Goal: Check status: Check status

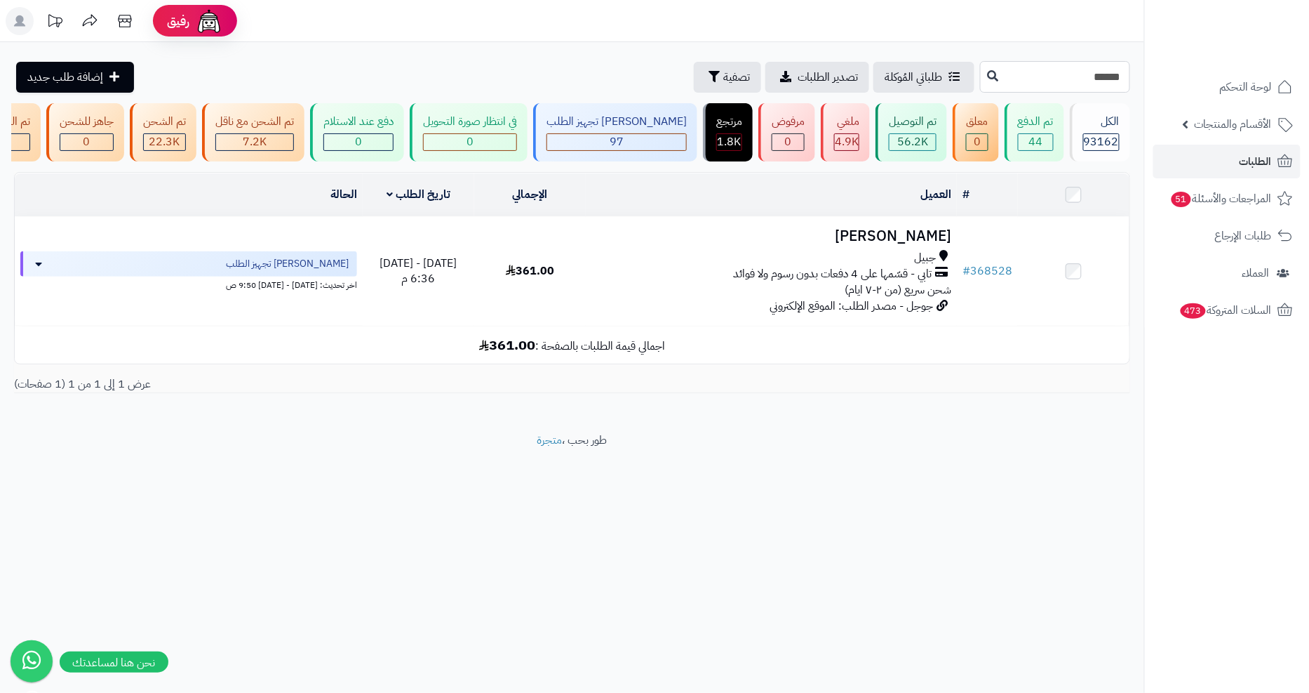
click at [1075, 78] on input "******" at bounding box center [1055, 77] width 150 height 32
paste input "text"
type input "******"
